Goal: Transaction & Acquisition: Purchase product/service

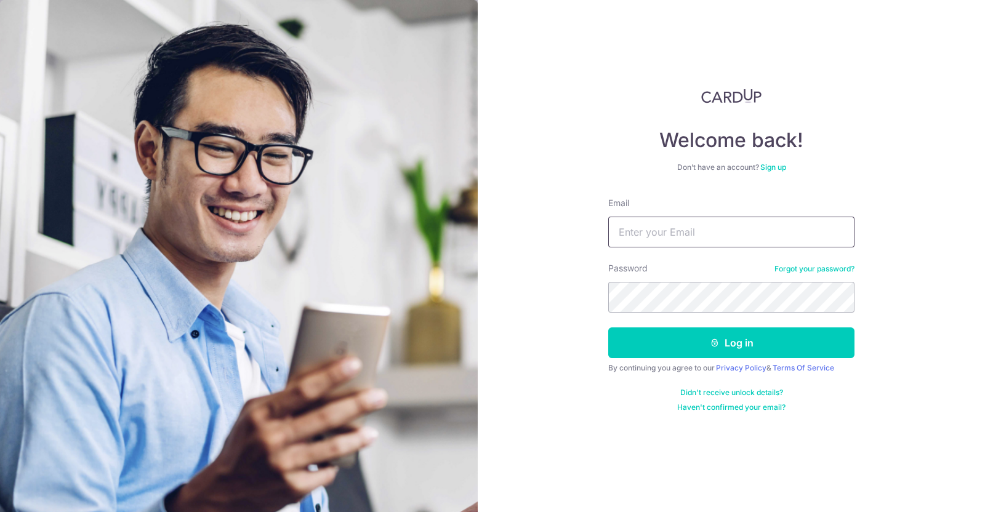
click at [728, 238] on input "Email" at bounding box center [731, 232] width 246 height 31
type input "sarah_kidsfocus@hotmail.com"
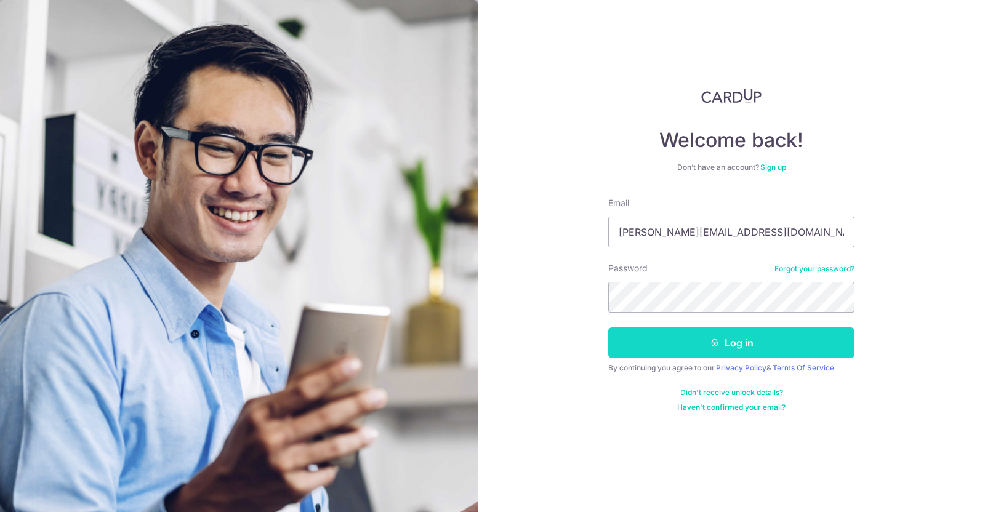
click at [743, 339] on button "Log in" at bounding box center [731, 343] width 246 height 31
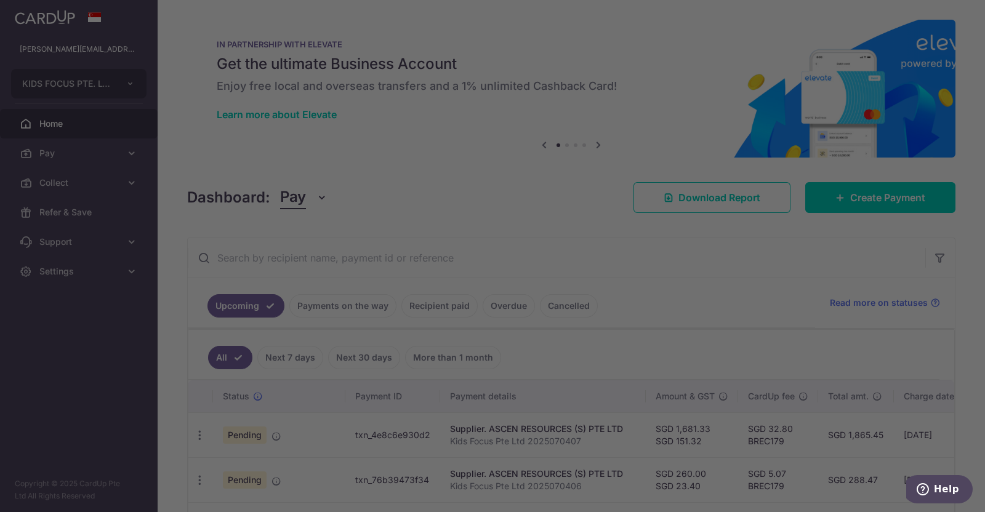
drag, startPoint x: 985, startPoint y: 220, endPoint x: 985, endPoint y: 252, distance: 32.6
click at [985, 252] on div at bounding box center [497, 258] width 995 height 517
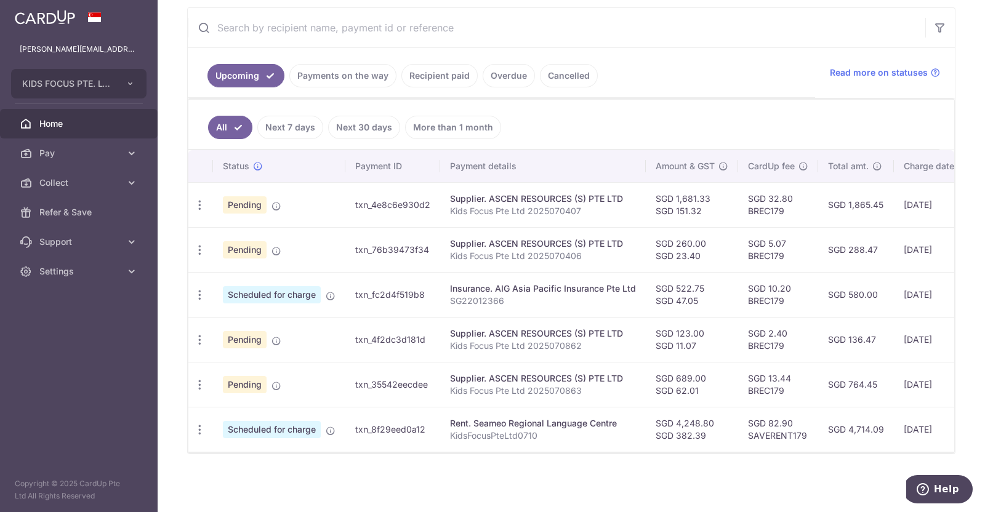
scroll to position [235, 0]
click at [135, 155] on icon at bounding box center [132, 153] width 12 height 12
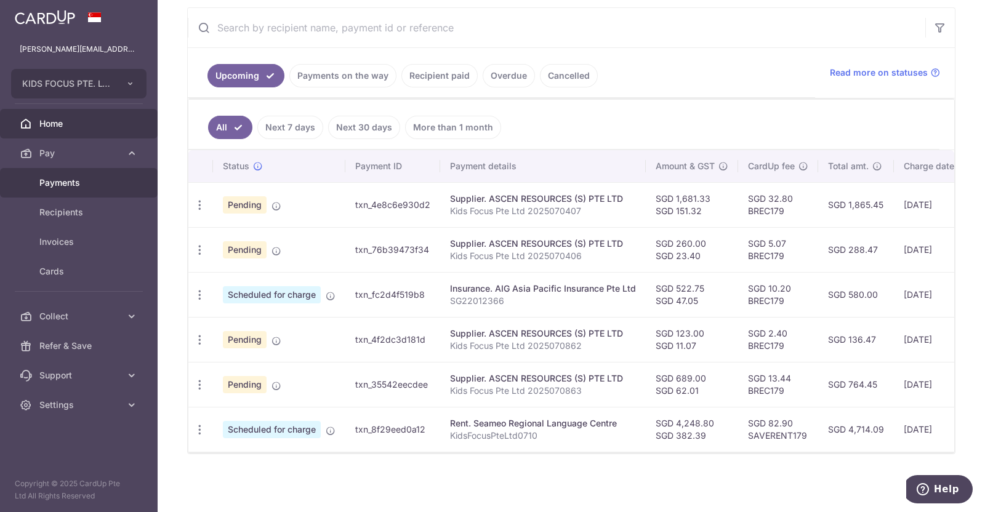
click at [79, 183] on span "Payments" at bounding box center [79, 183] width 81 height 12
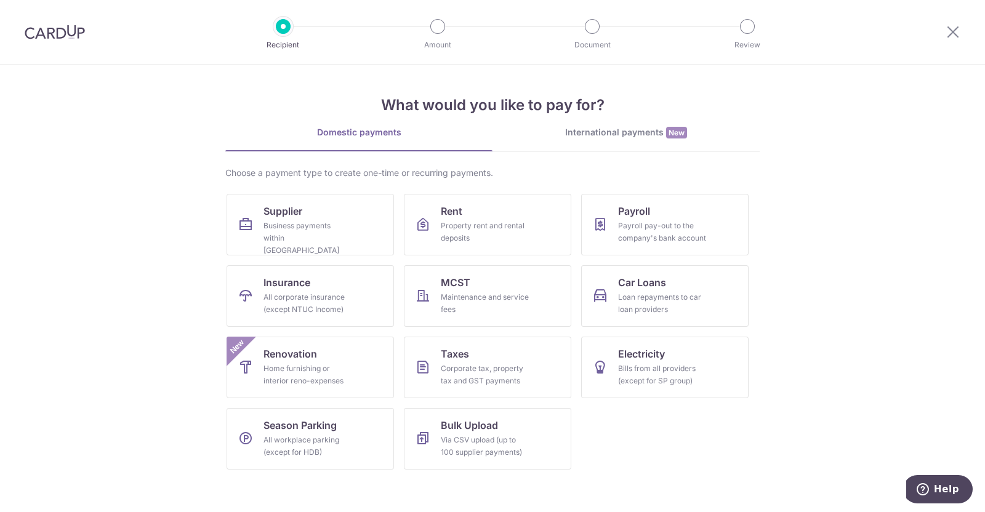
click at [815, 331] on section "What would you like to pay for? Domestic payments International payments New Ch…" at bounding box center [492, 289] width 985 height 448
click at [292, 225] on div "Business payments within Singapore" at bounding box center [308, 238] width 89 height 37
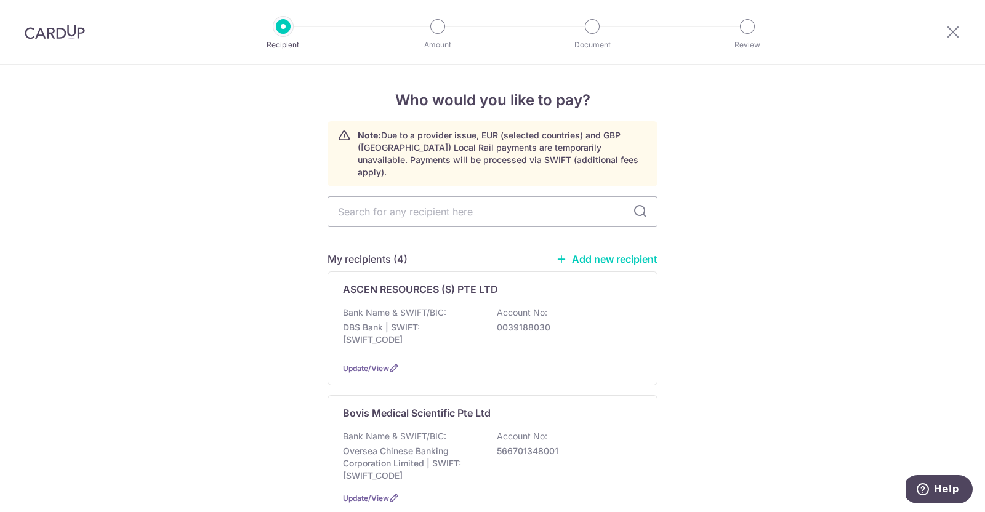
click at [592, 253] on link "Add new recipient" at bounding box center [607, 259] width 102 height 12
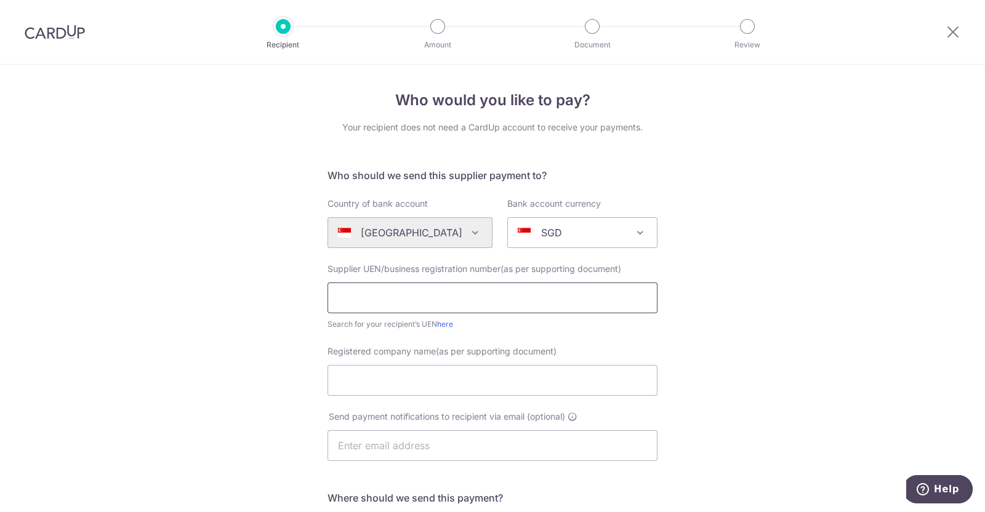
click at [499, 289] on input "text" at bounding box center [493, 298] width 330 height 31
type input "S64SS0029ES01"
click at [446, 374] on input "Registered company name(as per supporting document)" at bounding box center [493, 380] width 330 height 31
type input "Singapore Physiotherapy Association"
click at [539, 437] on input "text" at bounding box center [493, 445] width 330 height 31
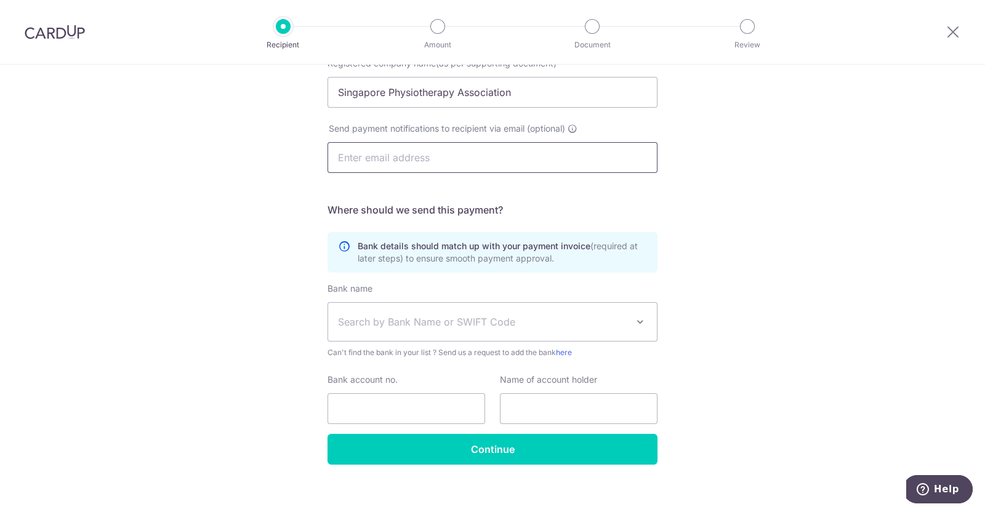
scroll to position [292, 0]
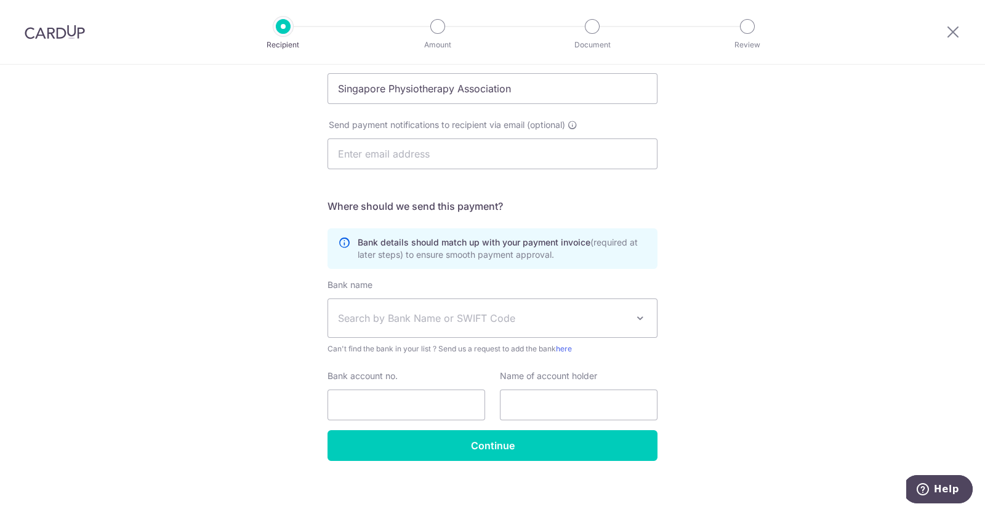
click at [490, 324] on span "Search by Bank Name or SWIFT Code" at bounding box center [482, 318] width 289 height 15
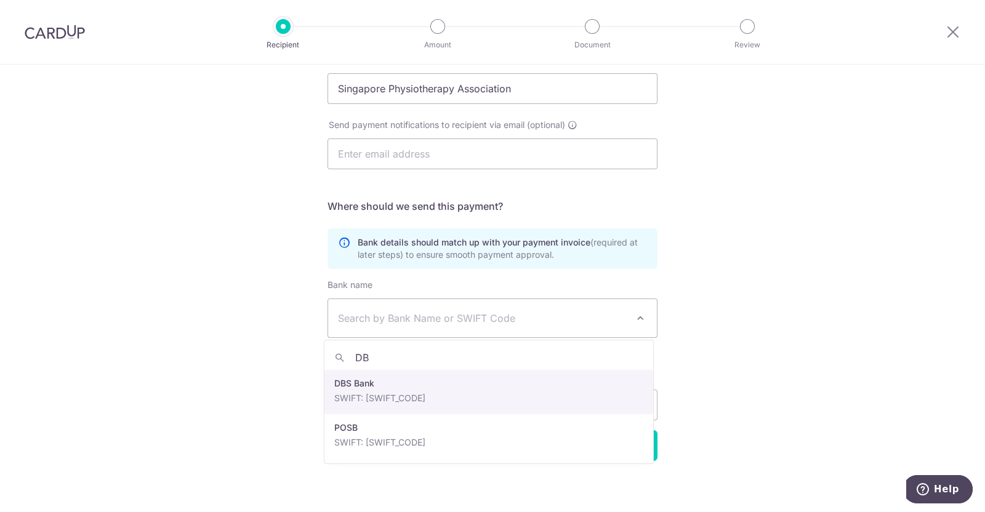
type input "DB"
select select "6"
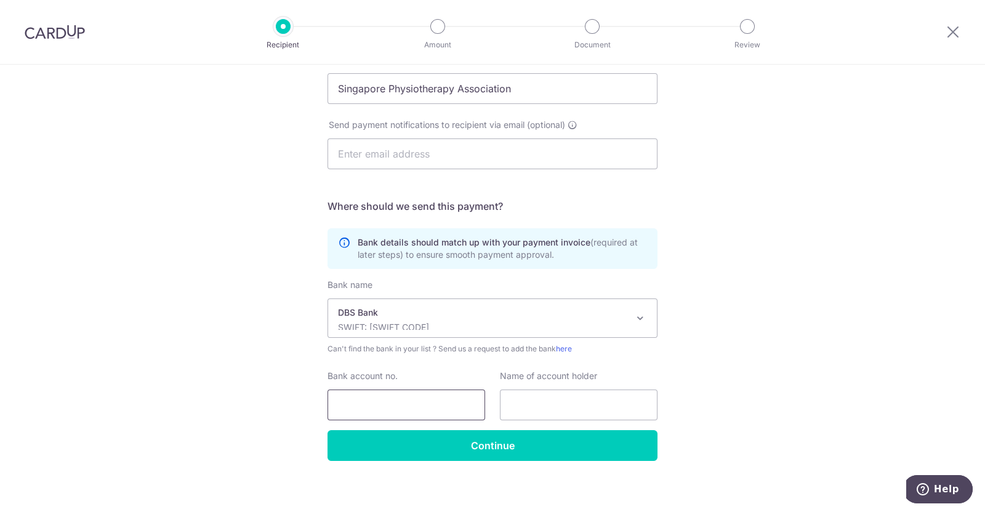
click at [401, 400] on input "Bank account no." at bounding box center [407, 405] width 158 height 31
type input "0280075529"
click at [538, 405] on input "text" at bounding box center [579, 405] width 158 height 31
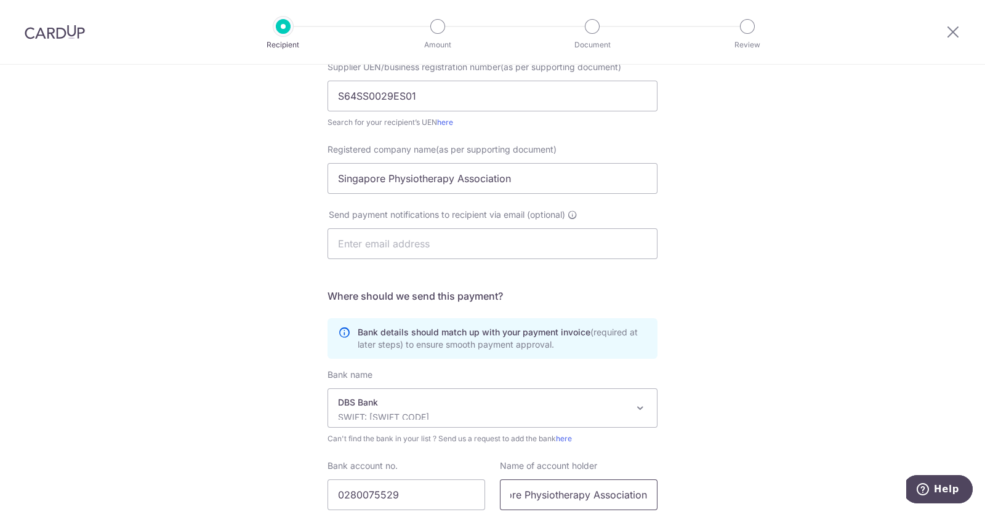
scroll to position [298, 0]
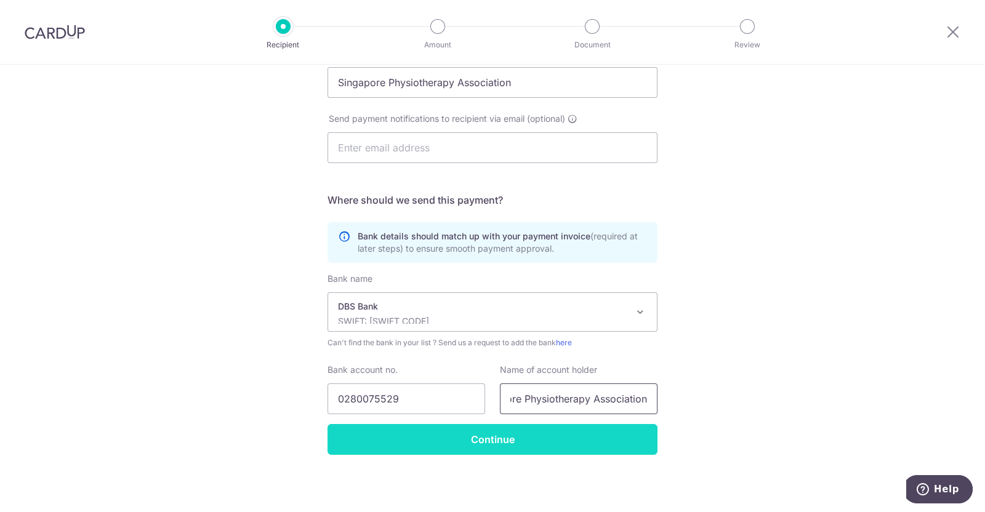
type input "Singapore Physiotherapy Association"
click at [489, 437] on input "Continue" at bounding box center [493, 439] width 330 height 31
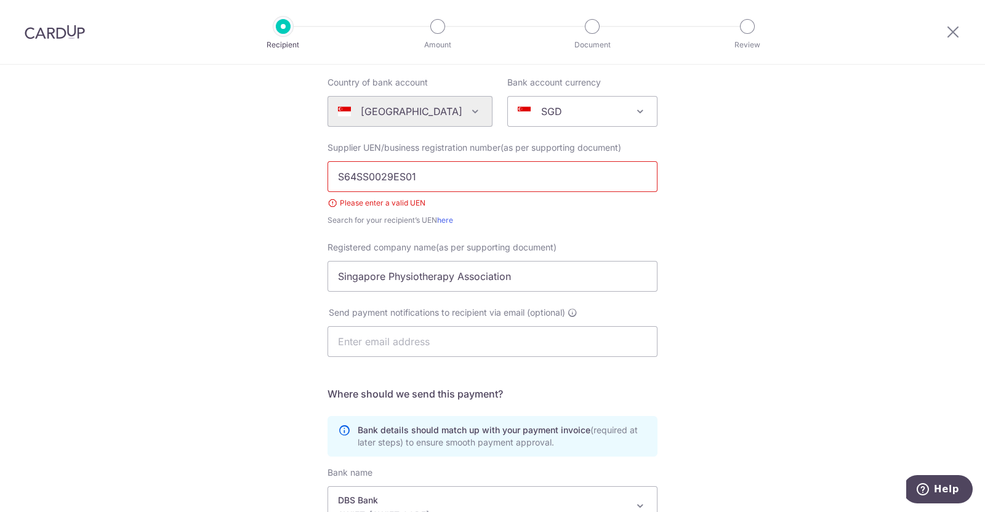
scroll to position [112, 0]
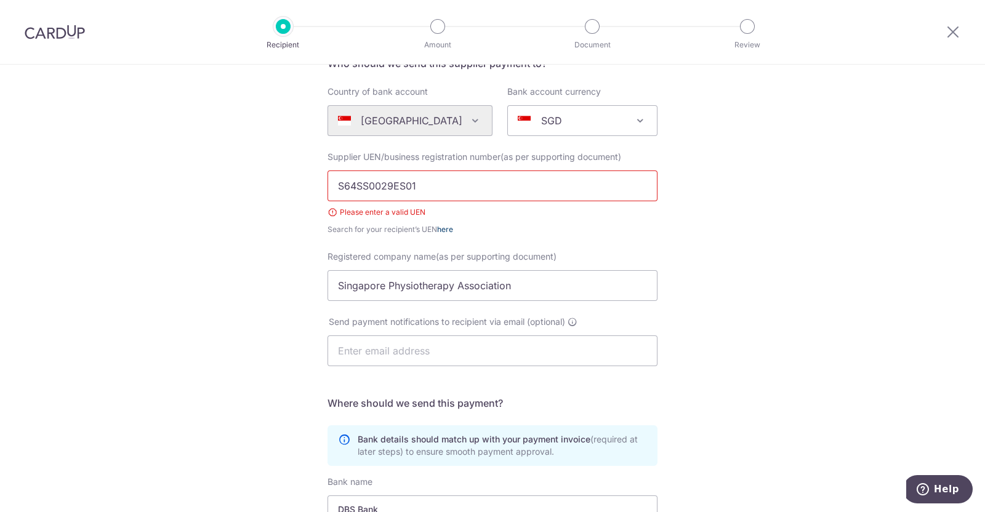
click at [443, 232] on link "here" at bounding box center [445, 229] width 16 height 9
click at [956, 28] on icon at bounding box center [953, 31] width 15 height 15
click at [568, 86] on label "Bank account currency" at bounding box center [554, 92] width 94 height 12
click at [508, 105] on select "SGD USD GBP EUR HKD AUD JPY CNY NZD CAD CHF" at bounding box center [507, 105] width 1 height 1
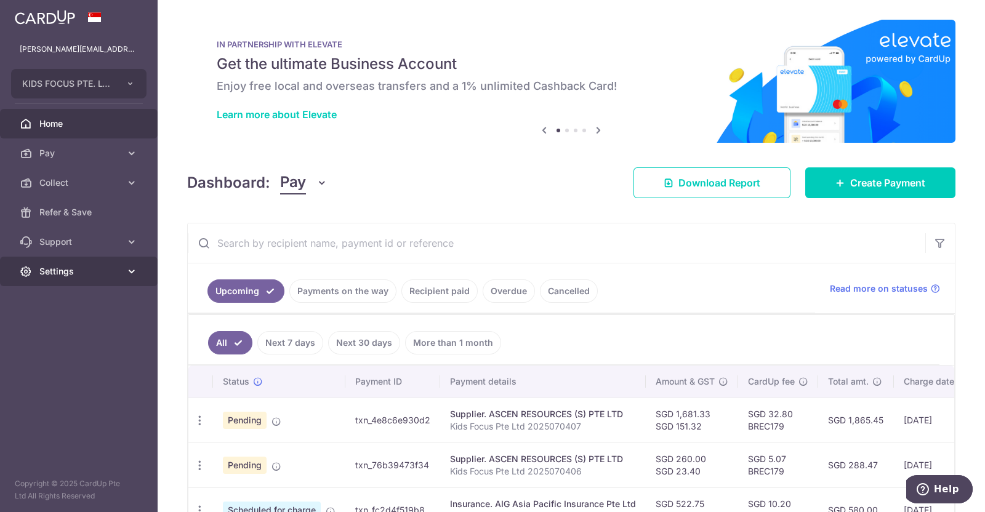
click at [131, 271] on icon at bounding box center [132, 271] width 12 height 12
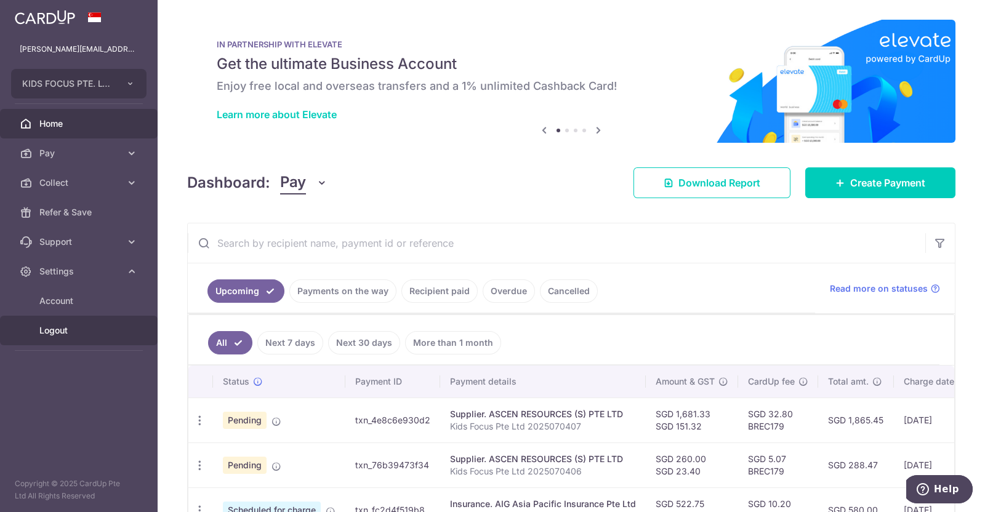
click at [62, 328] on span "Logout" at bounding box center [79, 330] width 81 height 12
